Goal: Task Accomplishment & Management: Manage account settings

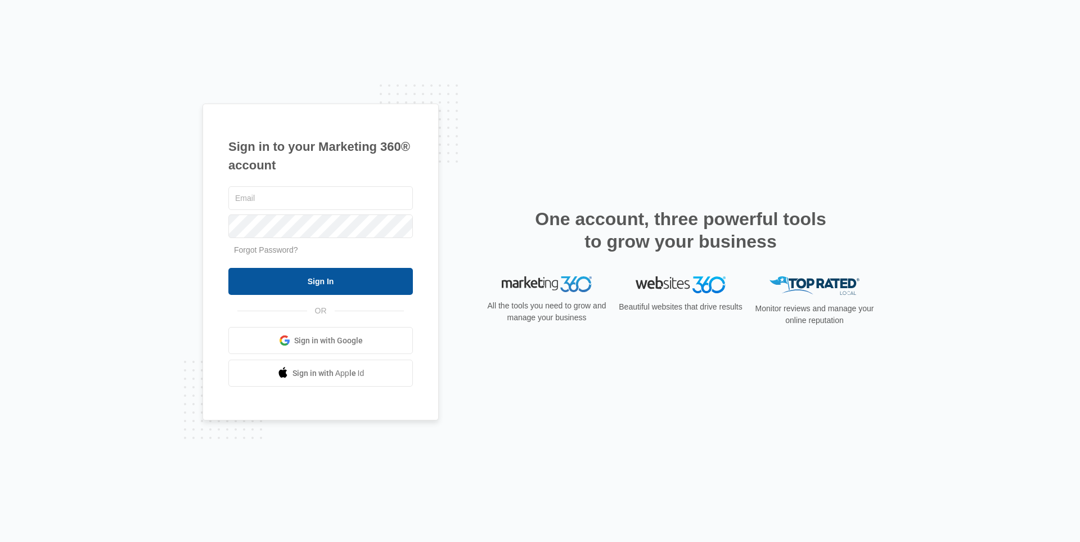
type input "training@lashplaced.com"
click at [292, 280] on input "Sign In" at bounding box center [320, 281] width 185 height 27
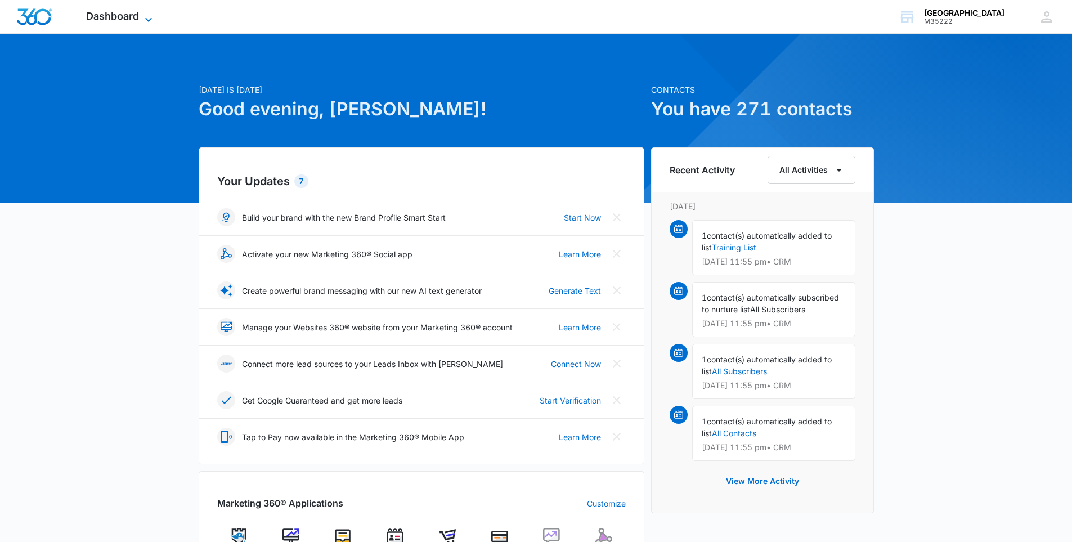
click at [143, 20] on icon at bounding box center [149, 20] width 14 height 14
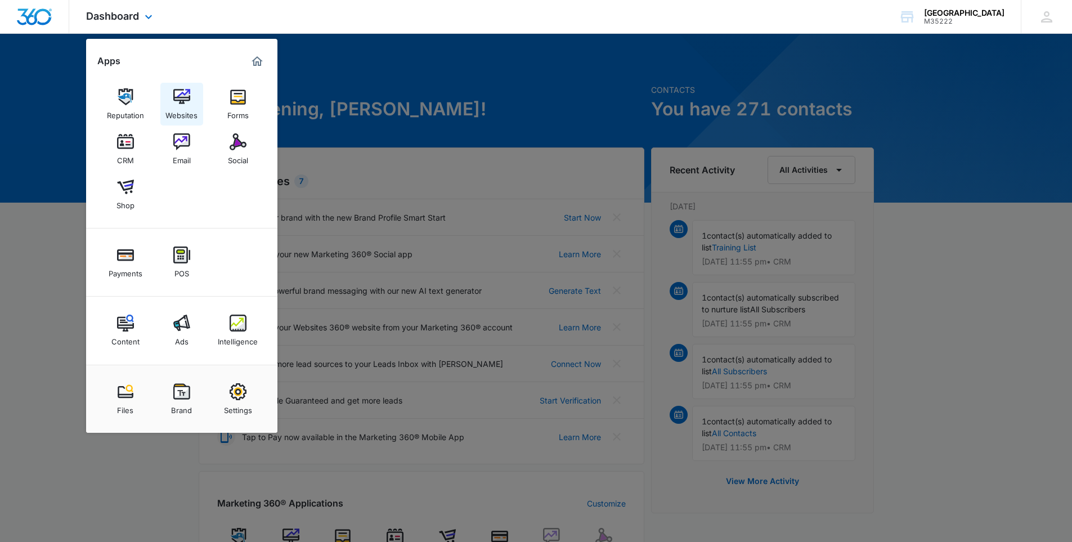
click at [185, 100] on img at bounding box center [181, 96] width 17 height 17
